Goal: Find contact information: Find contact information

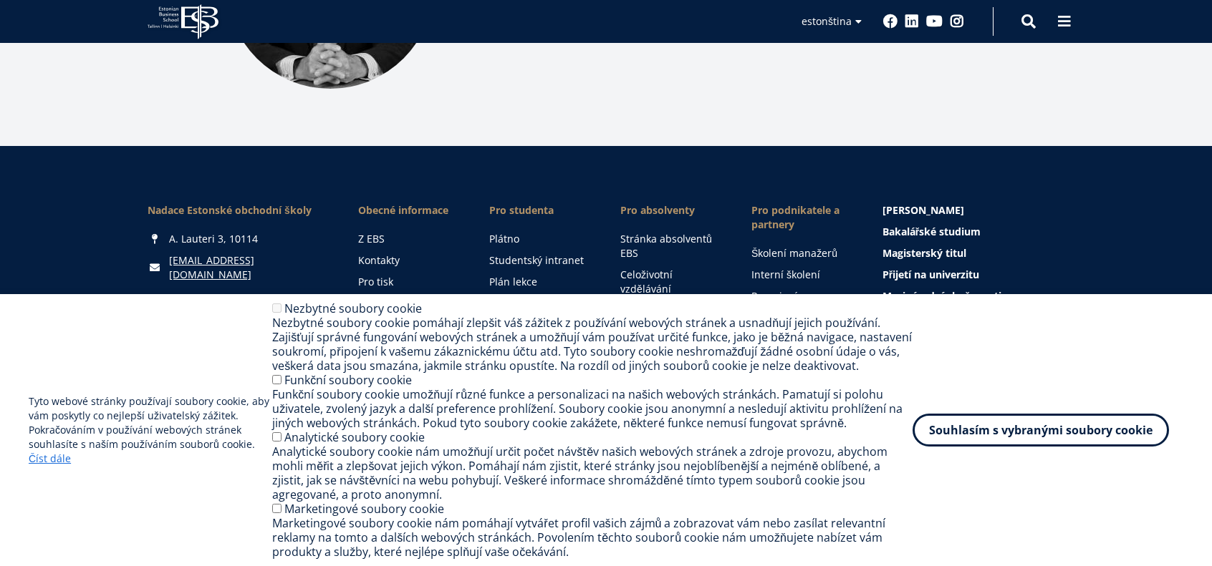
scroll to position [2061, 0]
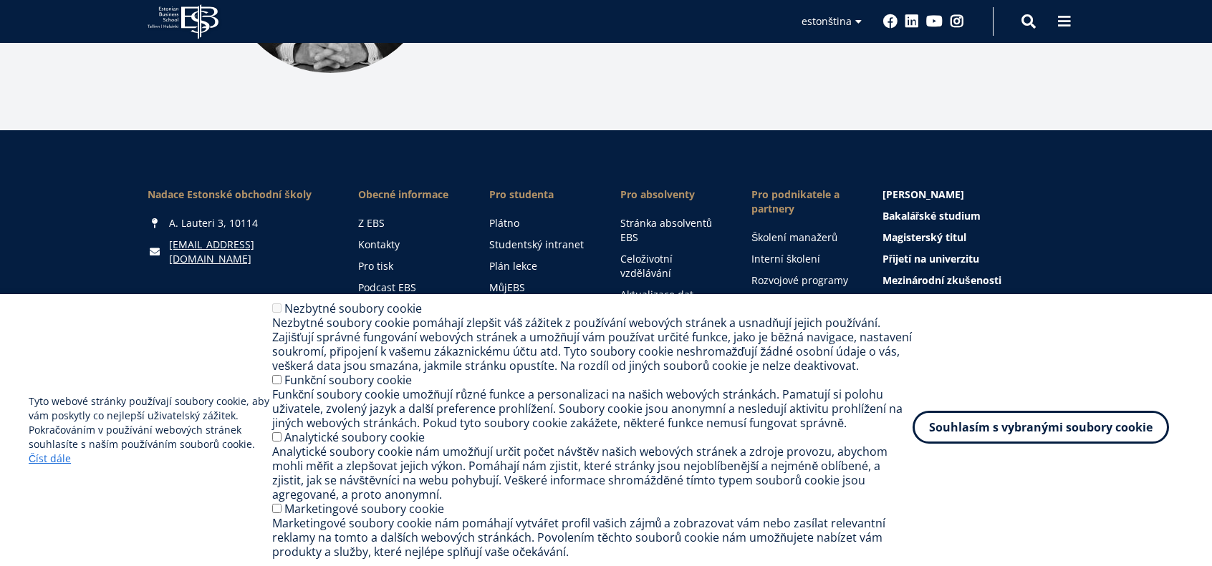
click at [1020, 430] on font "Souhlasím s vybranými soubory cookie" at bounding box center [1040, 428] width 223 height 16
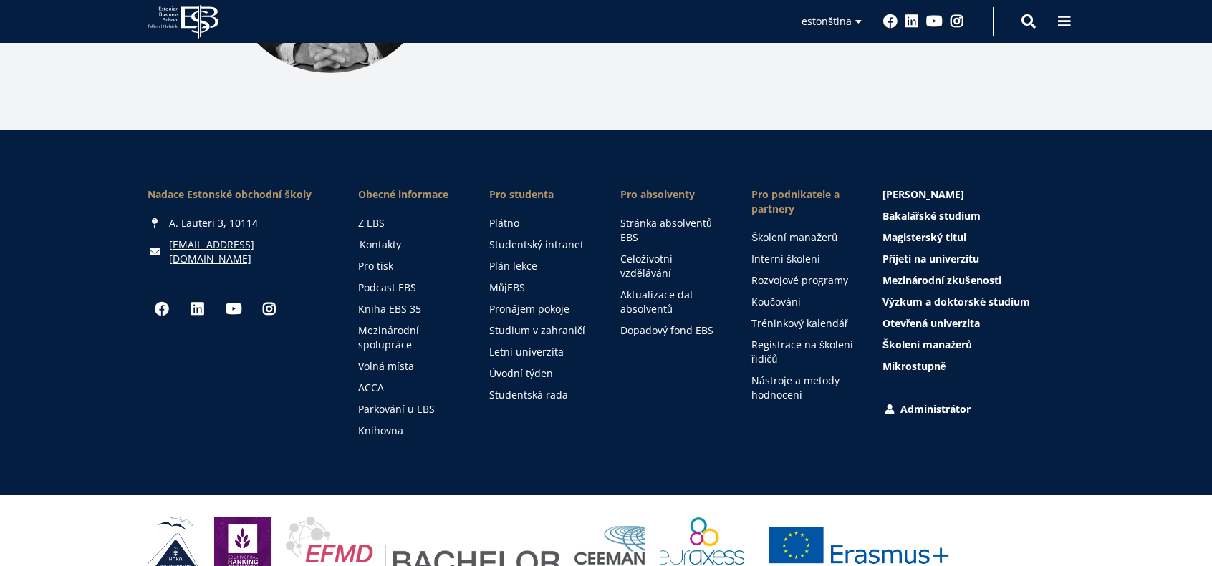
click at [387, 238] on font "Kontakty" at bounding box center [381, 245] width 42 height 14
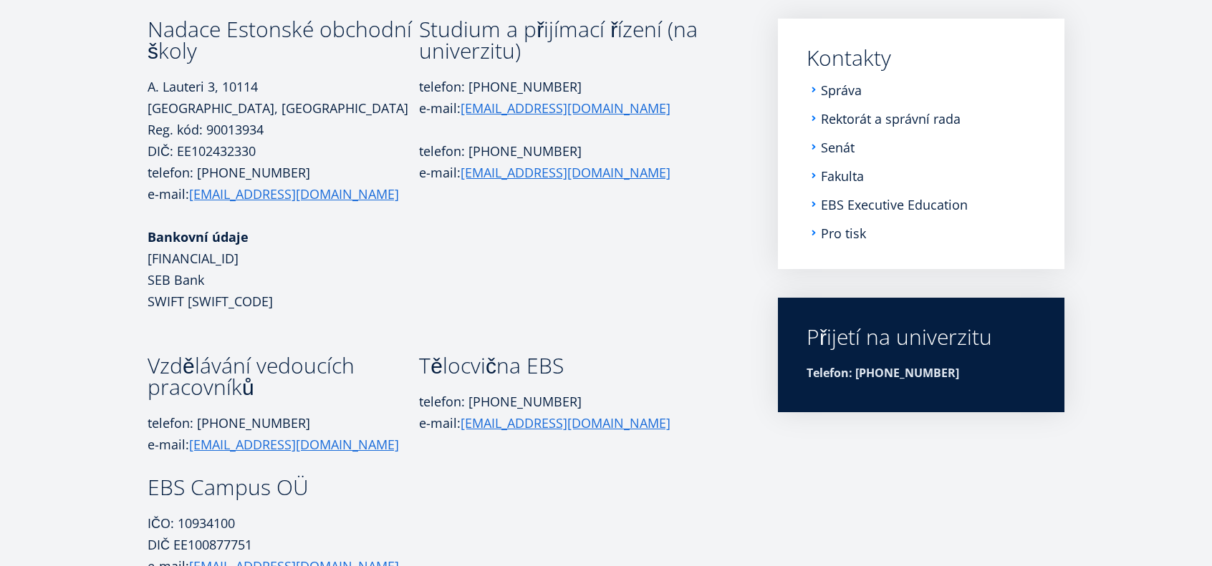
scroll to position [190, 0]
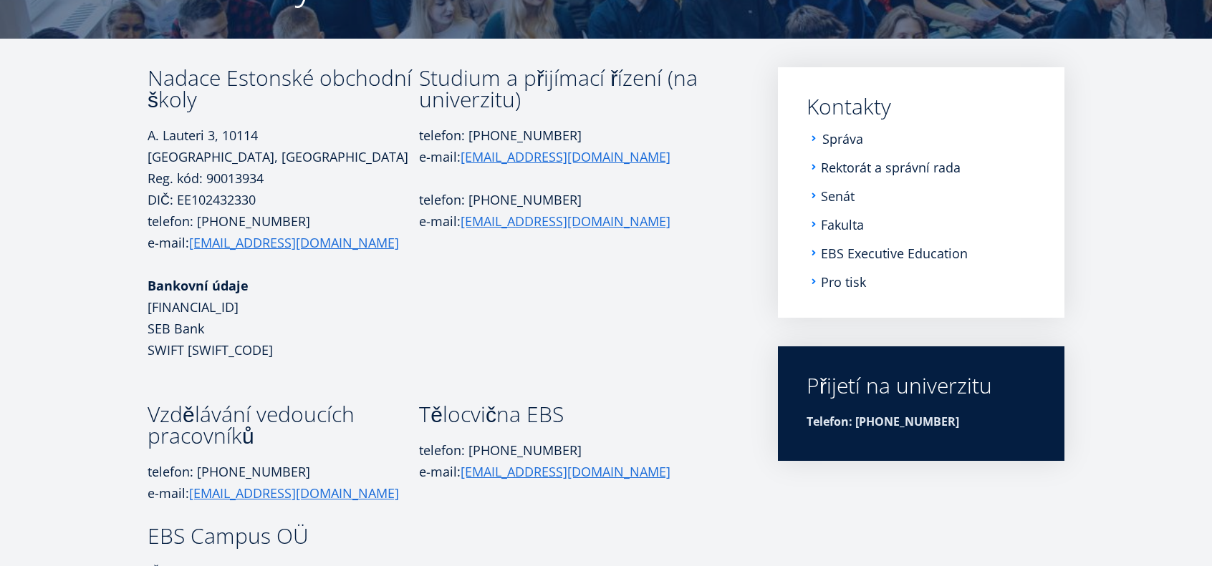
click at [836, 140] on font "Správa" at bounding box center [842, 138] width 41 height 17
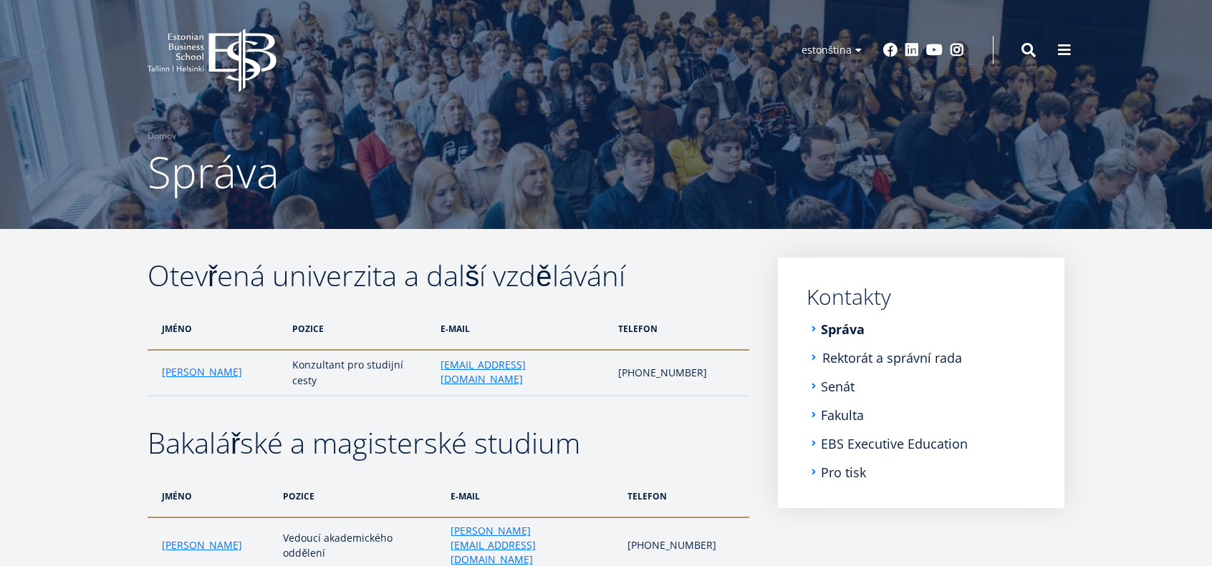
click at [886, 353] on font "Rektorát a správní rada" at bounding box center [892, 357] width 140 height 17
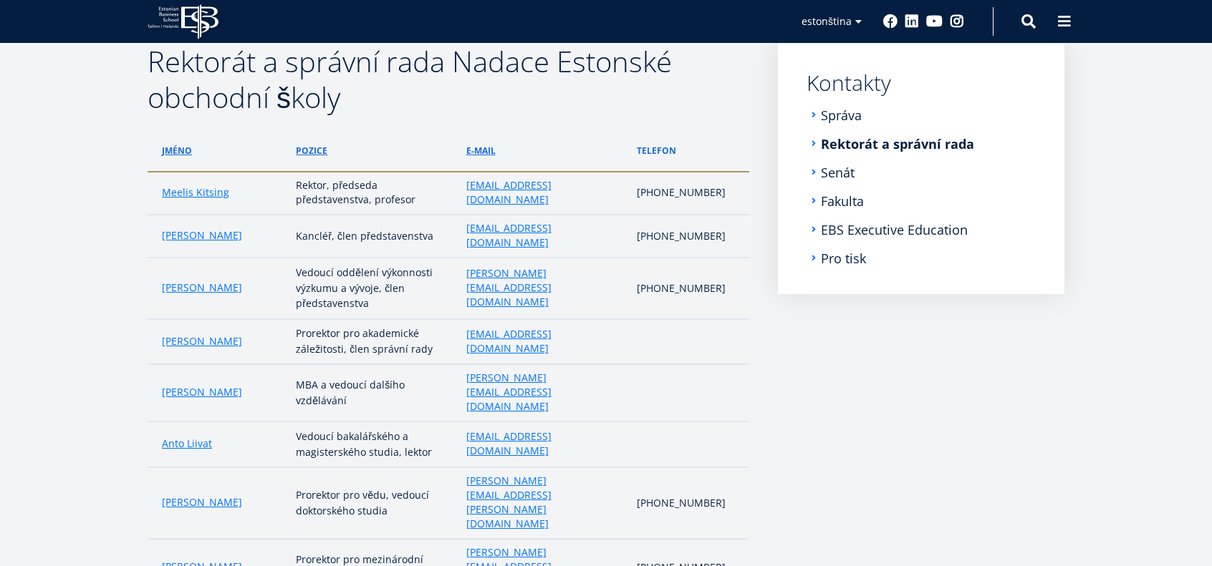
scroll to position [243, 0]
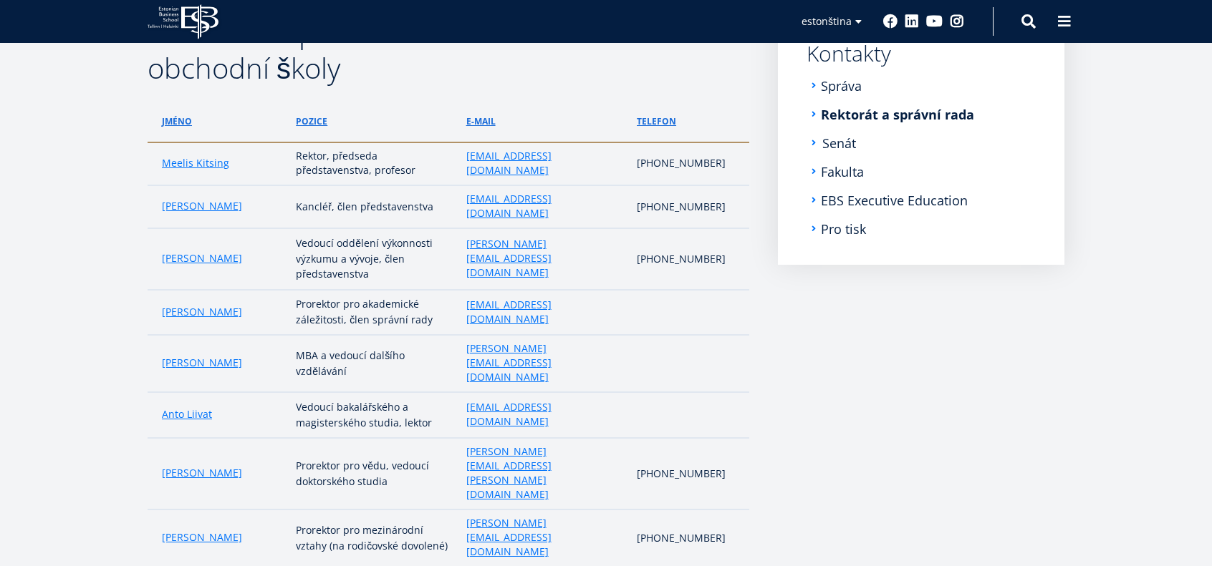
click at [841, 143] on font "Senát" at bounding box center [839, 143] width 34 height 17
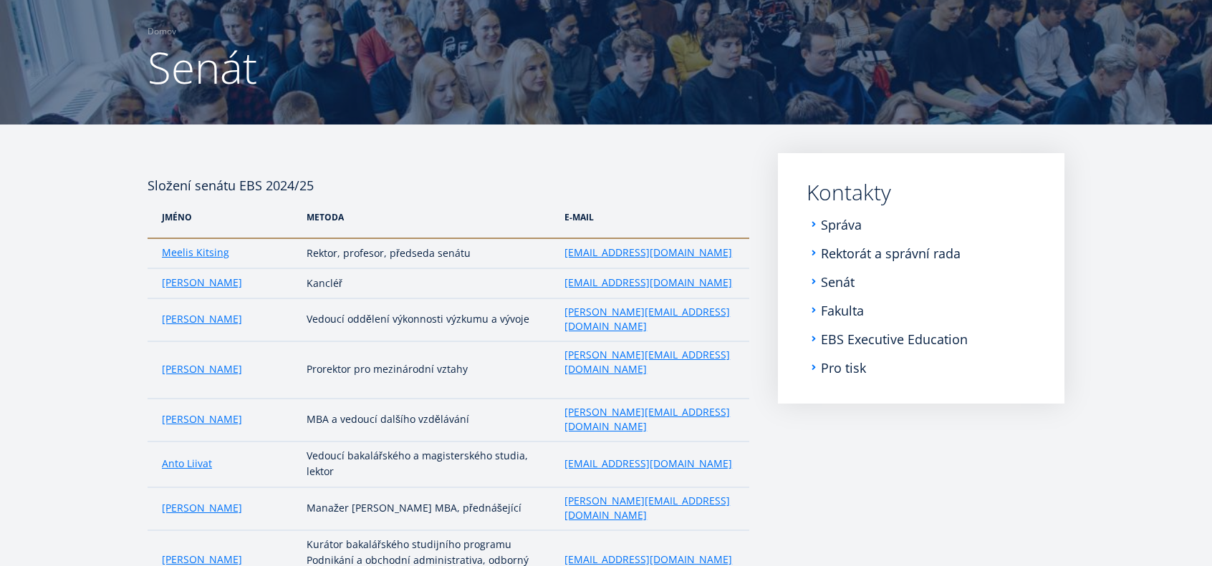
scroll to position [100, 0]
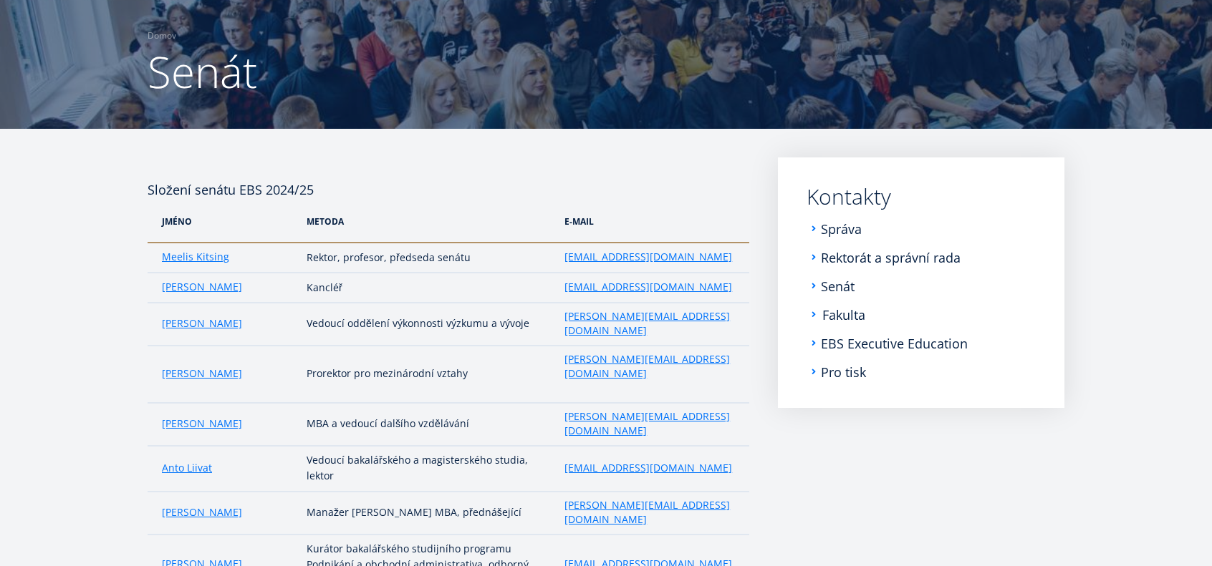
click at [833, 310] on font "Fakulta" at bounding box center [843, 315] width 43 height 17
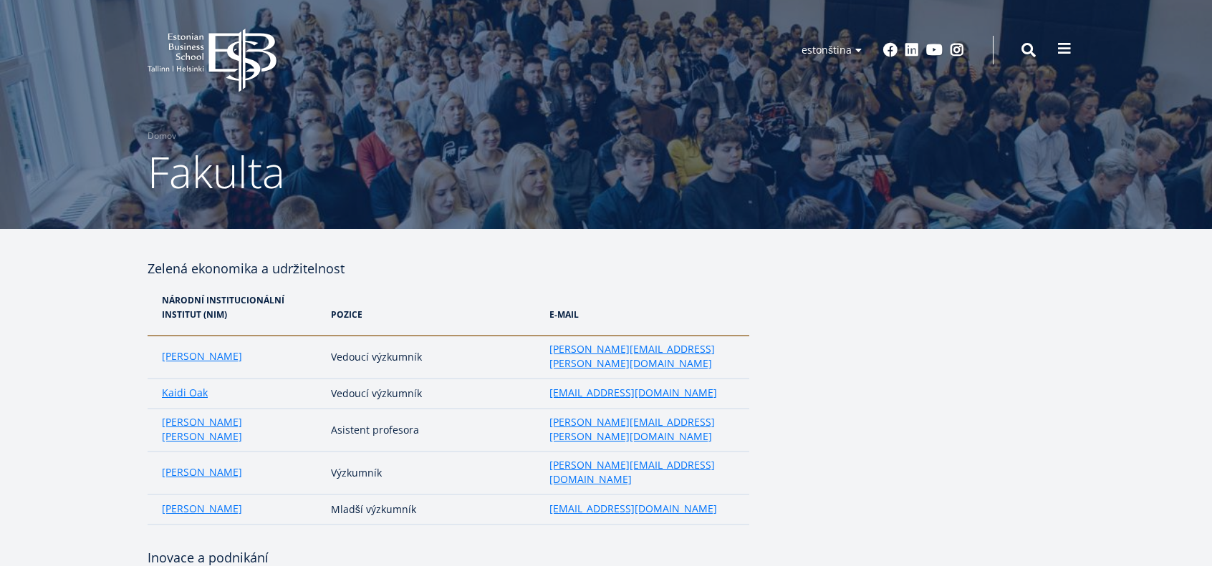
click at [1074, 49] on button at bounding box center [1064, 48] width 29 height 29
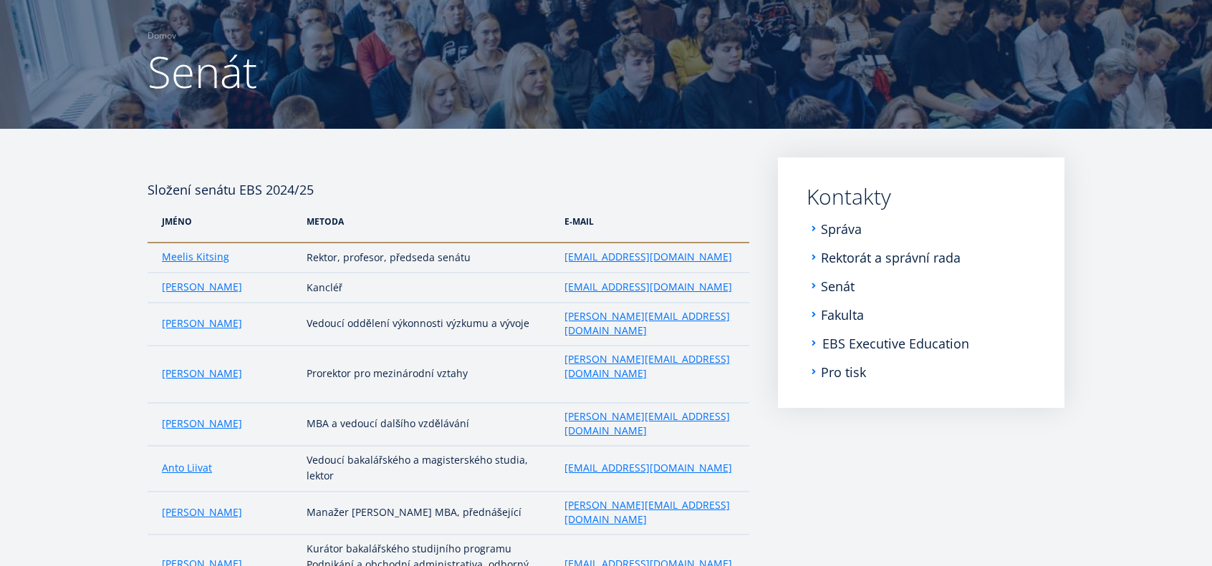
click at [876, 343] on font "EBS Executive Education" at bounding box center [895, 343] width 147 height 17
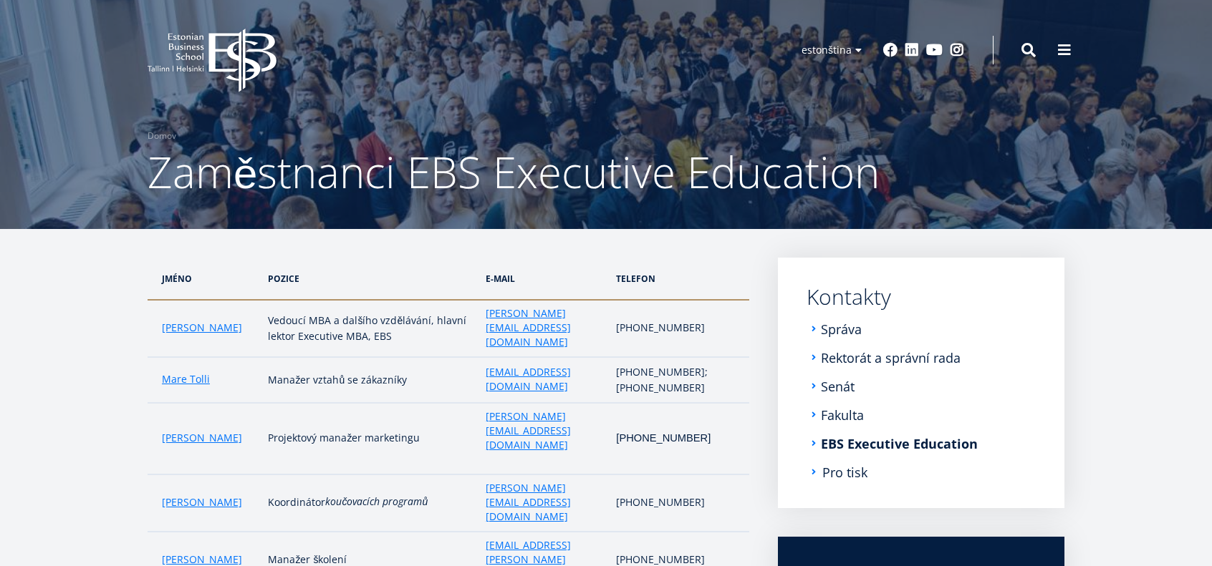
click at [834, 469] on font "Pro tisk" at bounding box center [844, 472] width 45 height 17
